Goal: Entertainment & Leisure: Consume media (video, audio)

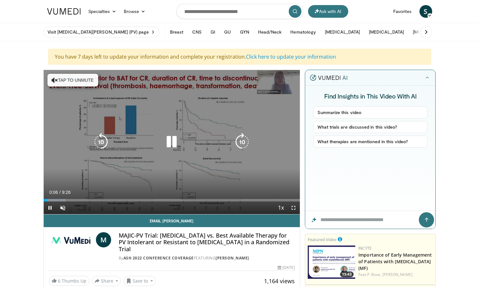
click at [169, 146] on icon "Video Player" at bounding box center [172, 142] width 18 height 18
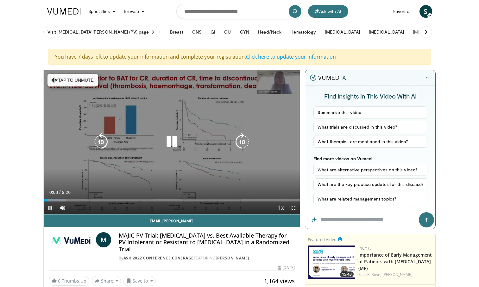
click at [75, 83] on button "Tap to unmute" at bounding box center [72, 80] width 51 height 13
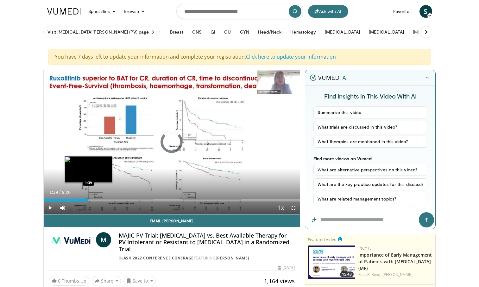
click at [88, 199] on div "Loaded : 8.74% 0:09 1:39" at bounding box center [172, 200] width 256 height 3
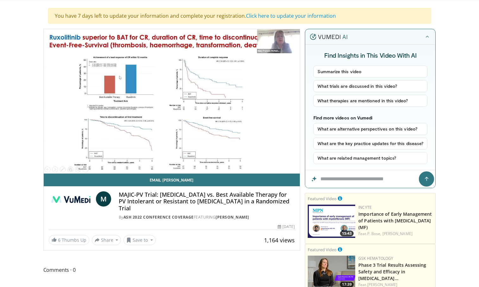
scroll to position [41, 0]
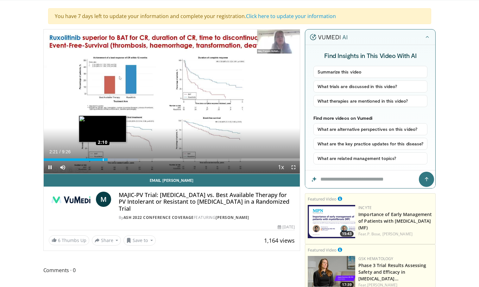
click at [103, 160] on div "Loaded : 36.77% 2:10 2:10" at bounding box center [172, 159] width 256 height 3
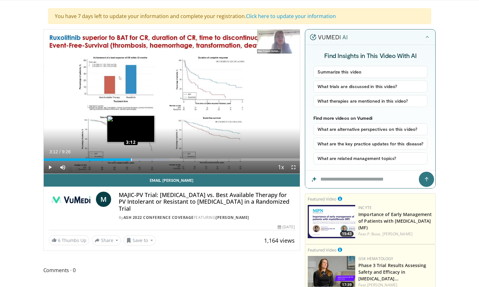
click at [131, 159] on div "Loaded : 49.04% 3:12 3:12" at bounding box center [172, 159] width 256 height 3
click at [131, 160] on div "Loaded : 49.04% 3:26 3:12" at bounding box center [172, 159] width 256 height 3
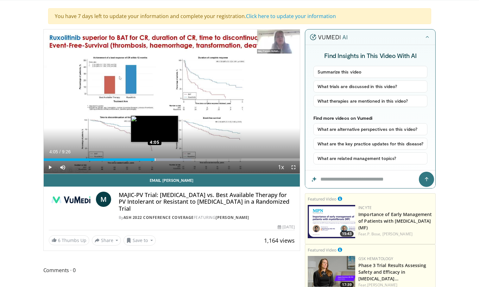
click at [154, 160] on div "Loaded : 57.79% 4:05 4:05" at bounding box center [172, 159] width 256 height 3
click at [153, 160] on div "Loaded : 58.28% 4:01 4:01" at bounding box center [172, 159] width 256 height 3
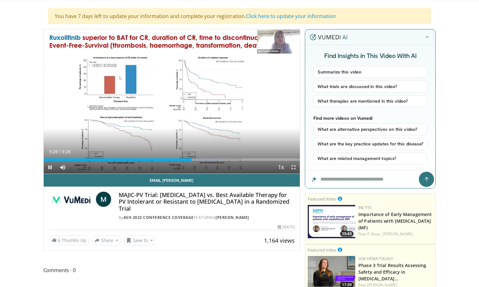
click at [185, 161] on div "Current Time 5:26 / Duration 9:26 Pause Skip Backward Skip Forward Mute Loaded …" at bounding box center [172, 167] width 256 height 13
click at [183, 158] on div "5:07" at bounding box center [113, 159] width 139 height 3
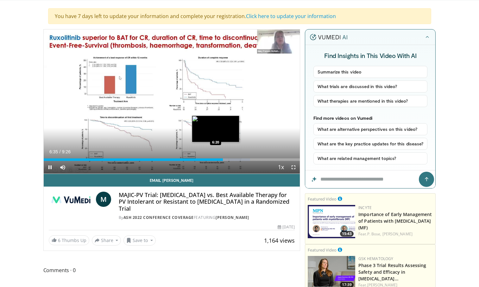
click at [216, 160] on div "Loaded : 80.57% 6:35 6:20" at bounding box center [172, 159] width 256 height 3
click at [208, 159] on div "Loaded : 80.57% 6:31 6:02" at bounding box center [172, 159] width 256 height 3
click at [224, 160] on div "Loaded : 84.76% 6:38 6:38" at bounding box center [172, 159] width 256 height 3
click at [52, 169] on span "Video Player" at bounding box center [50, 167] width 13 height 13
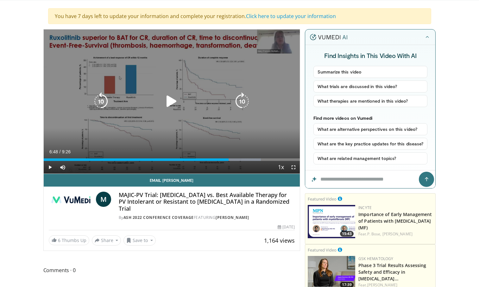
click at [279, 129] on div "10 seconds Tap to unmute" at bounding box center [172, 101] width 256 height 144
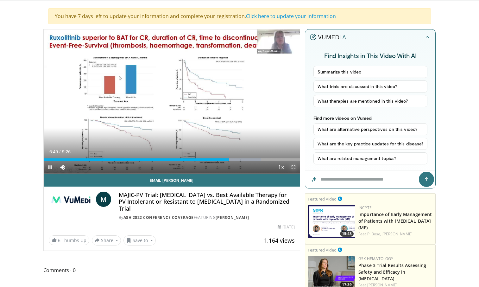
click at [291, 166] on span "Video Player" at bounding box center [293, 167] width 13 height 13
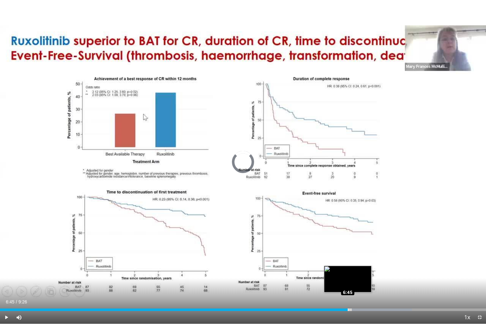
click at [348, 286] on div "Loaded : 84.76% 6:45 6:45" at bounding box center [243, 310] width 486 height 3
click at [334, 286] on div "Loaded : 84.76% 6:28 6:28" at bounding box center [243, 310] width 486 height 3
click at [337, 286] on div "Loaded : 80.57% 6:33 6:33" at bounding box center [243, 310] width 486 height 3
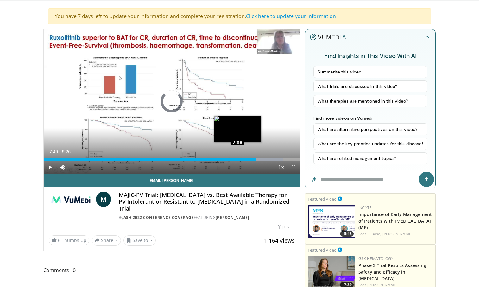
click at [237, 159] on div "Loaded : 93.59% 7:08 7:08" at bounding box center [172, 159] width 256 height 3
click at [232, 158] on div "Loaded : 87.58% 6:57 6:57" at bounding box center [172, 159] width 256 height 3
click at [229, 159] on div "6:48" at bounding box center [139, 159] width 190 height 3
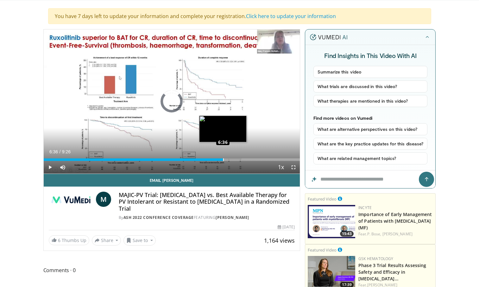
click at [223, 157] on div "Loaded : 0.00% 6:36 6:36" at bounding box center [172, 158] width 256 height 6
click at [215, 159] on div "6:19" at bounding box center [130, 159] width 172 height 3
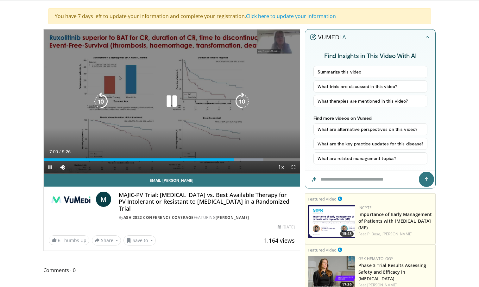
click at [173, 96] on icon "Video Player" at bounding box center [172, 101] width 18 height 18
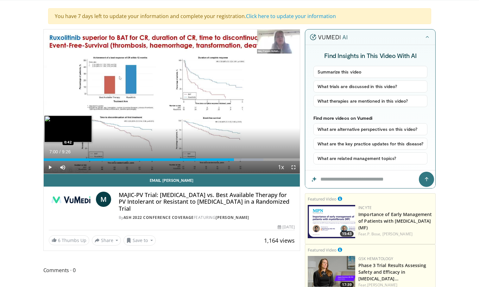
click at [63, 157] on div "Loaded : 85.82% 7:00 0:42" at bounding box center [172, 158] width 256 height 6
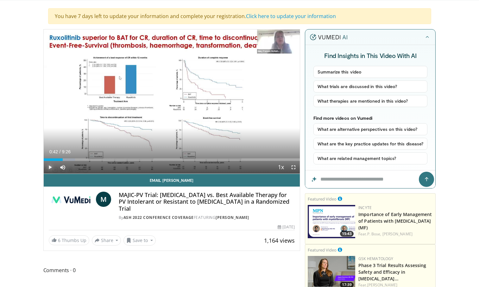
click at [53, 165] on span "Video Player" at bounding box center [50, 167] width 13 height 13
click at [66, 159] on div "Progress Bar" at bounding box center [77, 159] width 31 height 3
click at [72, 160] on div "Progress Bar" at bounding box center [82, 159] width 40 height 3
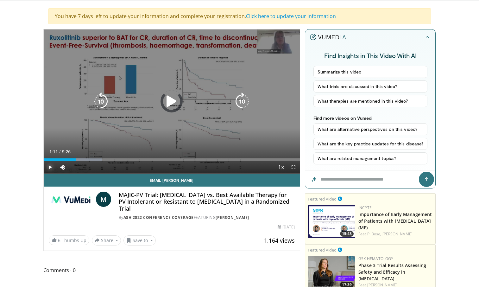
click at [76, 160] on div "Progress Bar" at bounding box center [82, 159] width 40 height 3
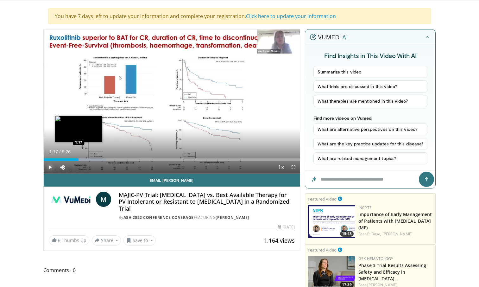
click at [79, 160] on div "Progress Bar" at bounding box center [85, 159] width 44 height 3
click at [83, 160] on div "Progress Bar" at bounding box center [87, 159] width 37 height 3
click at [88, 160] on div "Progress Bar" at bounding box center [89, 159] width 41 height 3
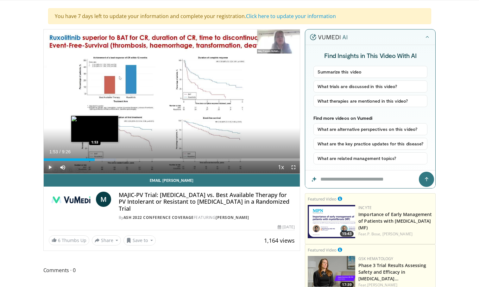
click at [95, 160] on div "Loaded : 28.25% 1:53 1:53" at bounding box center [172, 159] width 256 height 3
click at [103, 160] on div "Progress Bar" at bounding box center [103, 159] width 43 height 3
click at [294, 167] on span "Video Player" at bounding box center [293, 167] width 13 height 13
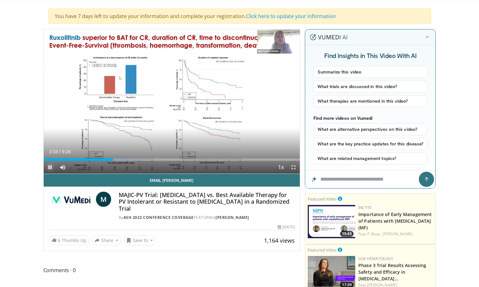
click at [47, 165] on span "Video Player" at bounding box center [50, 167] width 13 height 13
click at [52, 165] on span "Video Player" at bounding box center [50, 167] width 13 height 13
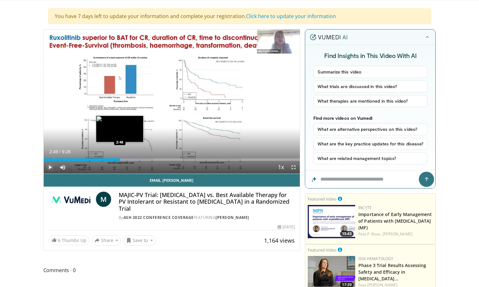
click at [120, 159] on div "Progress Bar" at bounding box center [126, 159] width 31 height 3
click at [125, 160] on div "Progress Bar" at bounding box center [131, 159] width 39 height 3
click at [131, 160] on div "Loaded : 43.78% 3:12 3:12" at bounding box center [172, 159] width 256 height 3
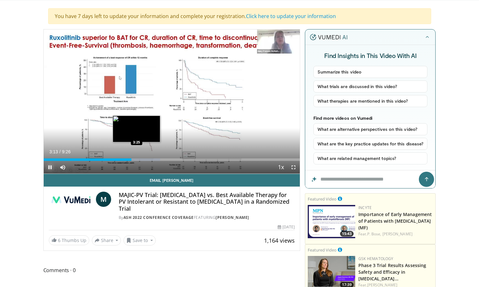
click at [137, 160] on div "Progress Bar" at bounding box center [138, 159] width 43 height 3
click at [142, 160] on div "Loaded : 49.04% 3:35 3:38" at bounding box center [172, 159] width 256 height 3
click at [145, 160] on div "Progress Bar" at bounding box center [152, 159] width 44 height 3
click at [147, 160] on div "Progress Bar" at bounding box center [152, 159] width 44 height 3
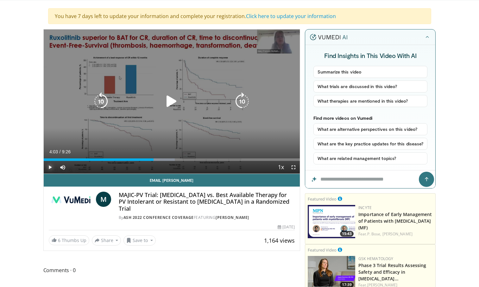
click at [154, 160] on div "Loaded : 51.21% 4:03 3:52" at bounding box center [172, 159] width 256 height 3
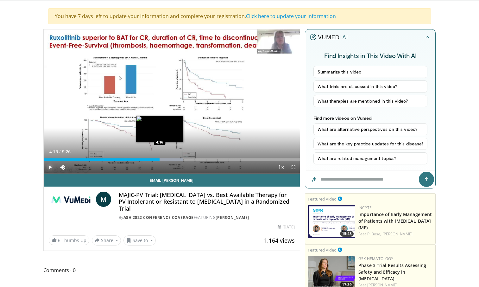
click at [160, 160] on div "Loaded : 54.29% 4:16 4:16" at bounding box center [172, 159] width 256 height 3
click at [295, 163] on span "Video Player" at bounding box center [293, 167] width 13 height 13
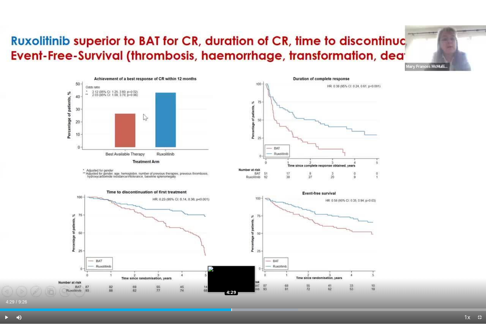
click at [231, 286] on div "Loaded : 61.30% 4:29 4:29" at bounding box center [243, 308] width 486 height 6
click at [479, 286] on span "Video Player" at bounding box center [480, 317] width 13 height 13
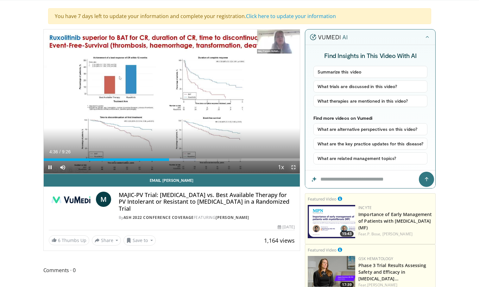
click at [295, 164] on span "Video Player" at bounding box center [293, 167] width 13 height 13
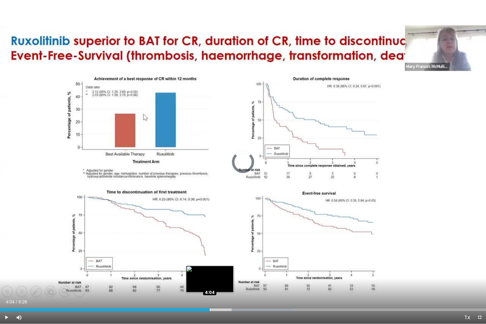
click at [210, 286] on div "Loaded : 60.04% 4:04 4:04" at bounding box center [243, 310] width 486 height 3
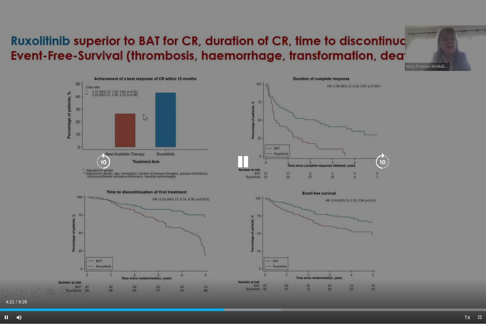
click at [241, 162] on icon "Video Player" at bounding box center [243, 162] width 18 height 18
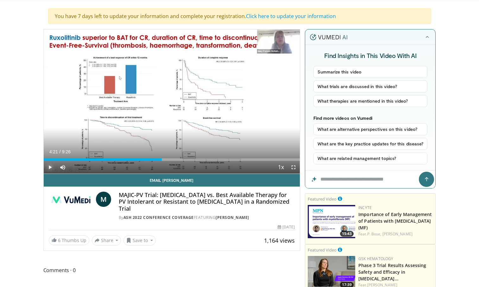
click at [49, 168] on span "Video Player" at bounding box center [50, 167] width 13 height 13
click at [293, 171] on span "Video Player" at bounding box center [293, 167] width 13 height 13
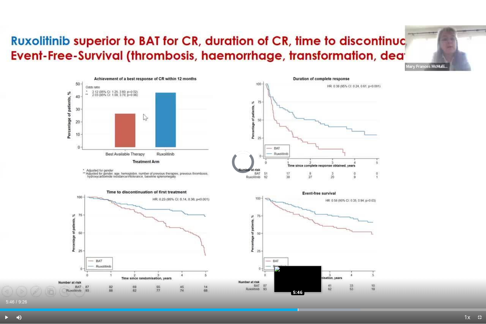
click at [298, 286] on div "Loaded : 74.17% 5:46 5:46" at bounding box center [243, 310] width 486 height 3
click at [287, 286] on div "Loaded : 74.17% 5:34 5:34" at bounding box center [243, 310] width 486 height 3
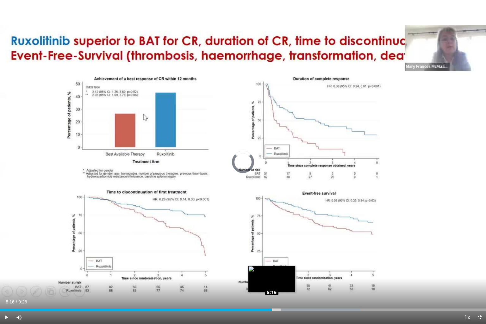
click at [272, 286] on div "Loaded : 74.17% 5:36 5:16" at bounding box center [243, 308] width 486 height 6
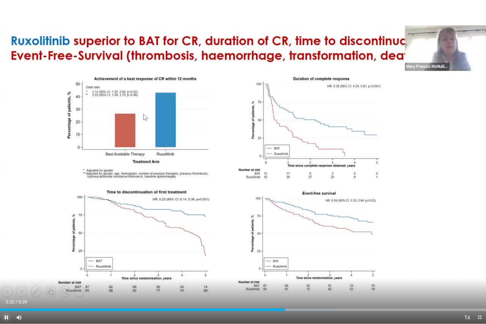
click at [7, 286] on span "Video Player" at bounding box center [6, 317] width 13 height 13
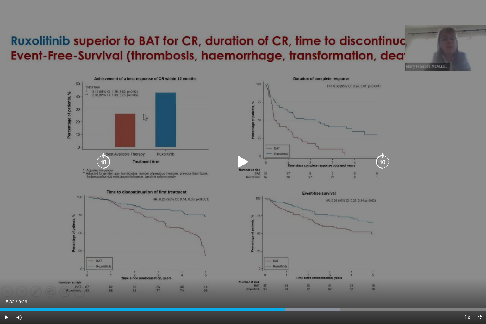
click at [479, 0] on div "10 seconds Tap to unmute" at bounding box center [243, 162] width 486 height 324
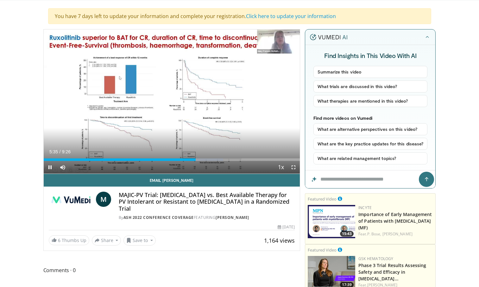
click at [180, 161] on div "Current Time 5:35 / Duration 9:26 Pause Skip Backward Skip Forward Mute 100% Lo…" at bounding box center [172, 167] width 256 height 13
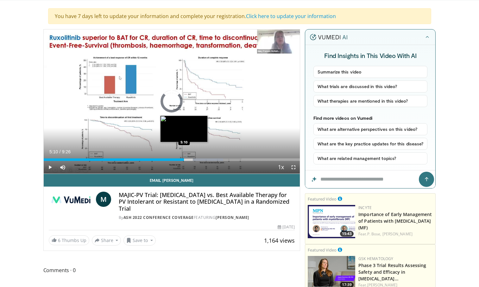
click at [184, 160] on div "5:10" at bounding box center [114, 159] width 141 height 3
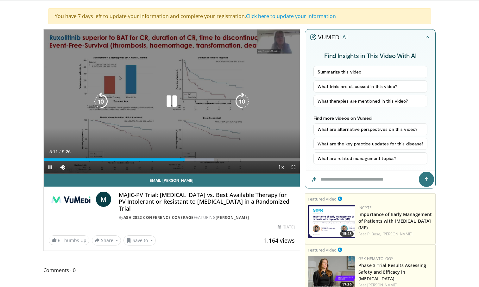
click at [176, 98] on icon "Video Player" at bounding box center [172, 101] width 18 height 18
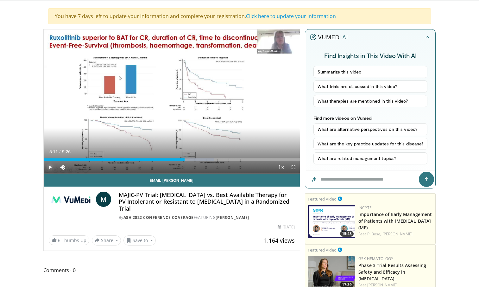
click at [50, 167] on span "Video Player" at bounding box center [50, 167] width 13 height 13
click at [188, 159] on div "Progress Bar" at bounding box center [199, 159] width 30 height 3
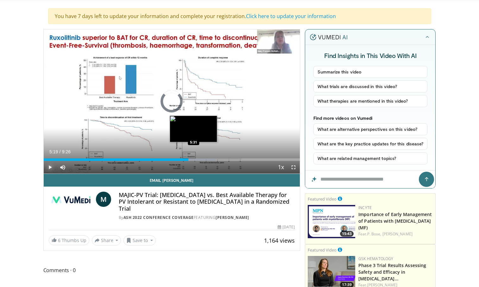
click at [194, 159] on div "Progress Bar" at bounding box center [200, 159] width 32 height 3
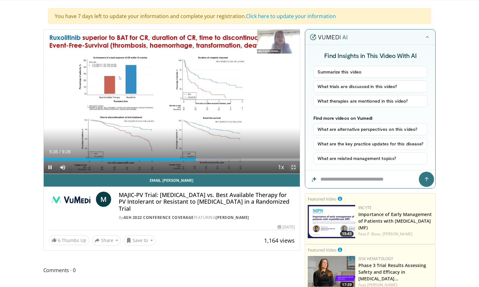
click at [292, 166] on span "Video Player" at bounding box center [293, 167] width 13 height 13
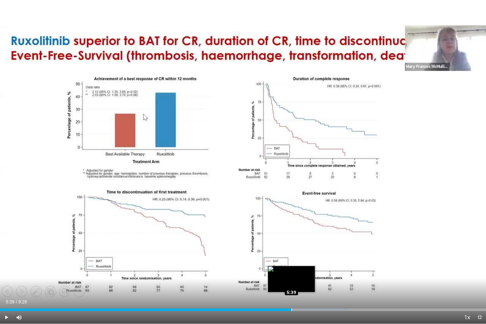
click at [292, 286] on div "Loaded : 71.81% 5:39 5:39" at bounding box center [243, 310] width 486 height 3
click at [286, 286] on div "Loaded : 71.81% 5:32 5:32" at bounding box center [243, 310] width 486 height 3
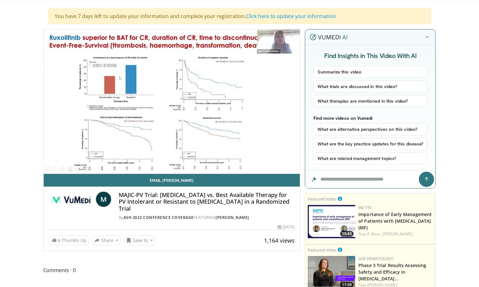
scroll to position [41, 0]
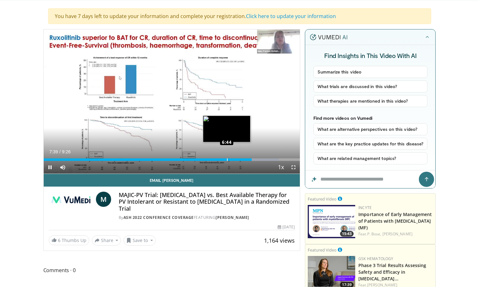
click at [227, 159] on div "Loaded : 91.83% 6:44 6:44" at bounding box center [172, 159] width 256 height 3
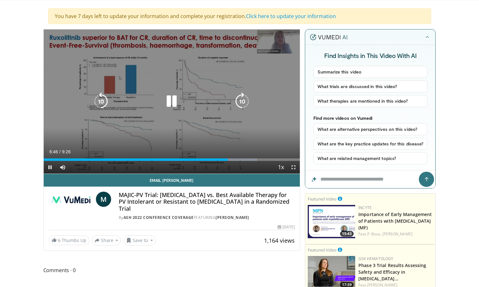
click at [209, 160] on div "6:46" at bounding box center [136, 159] width 184 height 3
click at [174, 96] on icon "Video Player" at bounding box center [172, 101] width 18 height 18
